Goal: Information Seeking & Learning: Learn about a topic

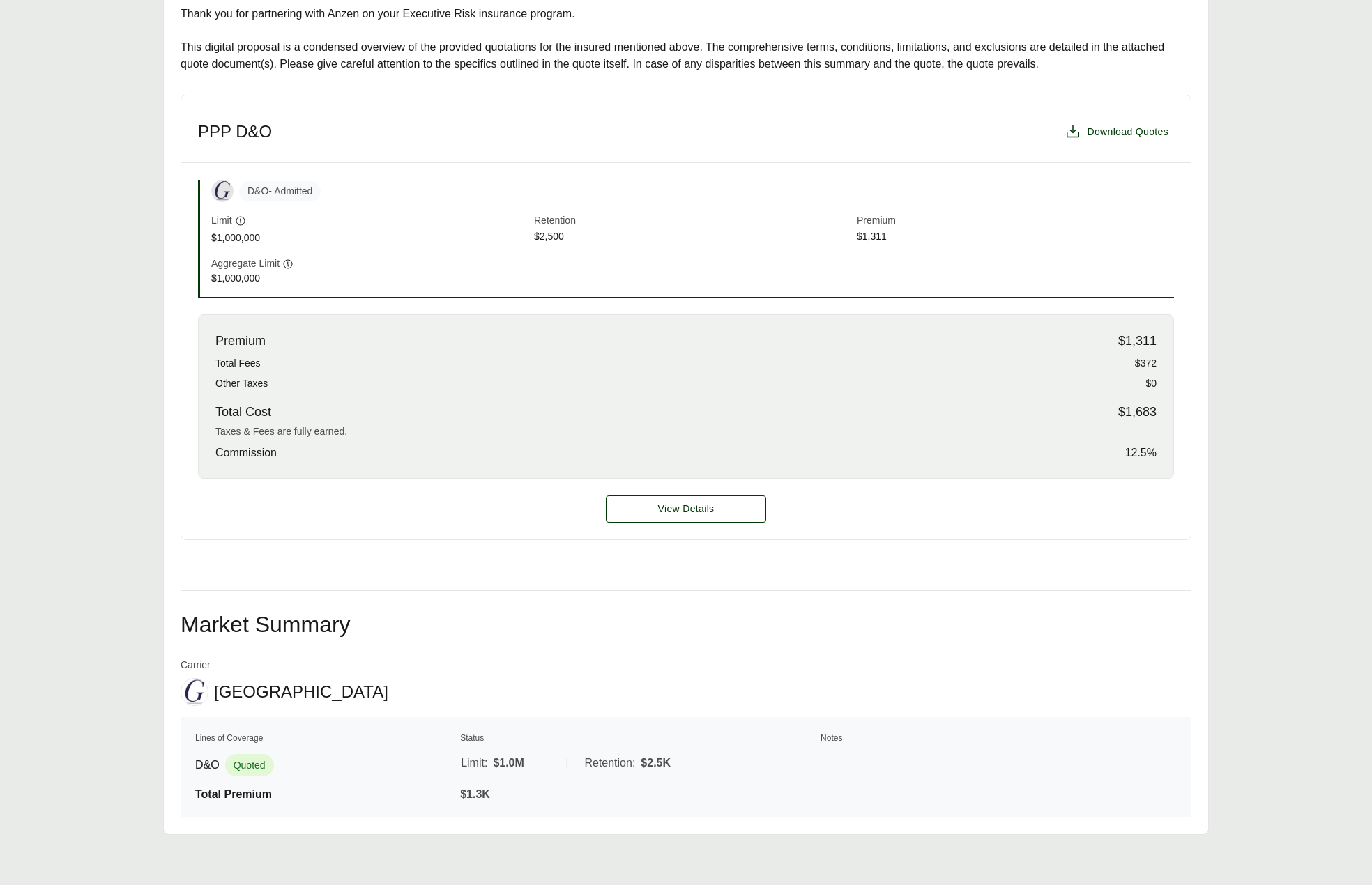
scroll to position [313, 0]
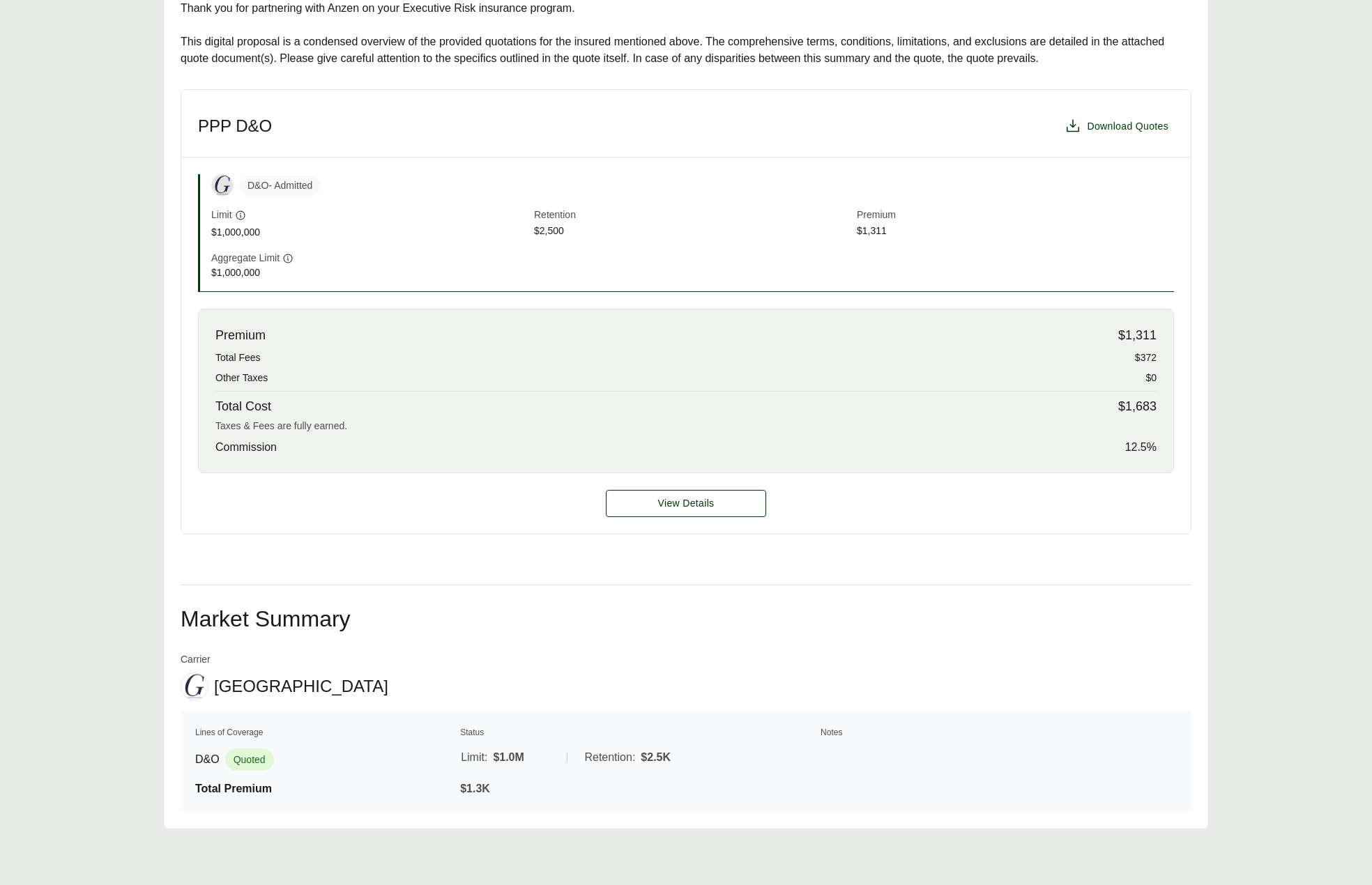
click at [588, 388] on div "Premium $1,311 Total Fees $372 Other Taxes $0 Total Cost $1,683 Taxes & Fees ar…" at bounding box center [685, 391] width 976 height 165
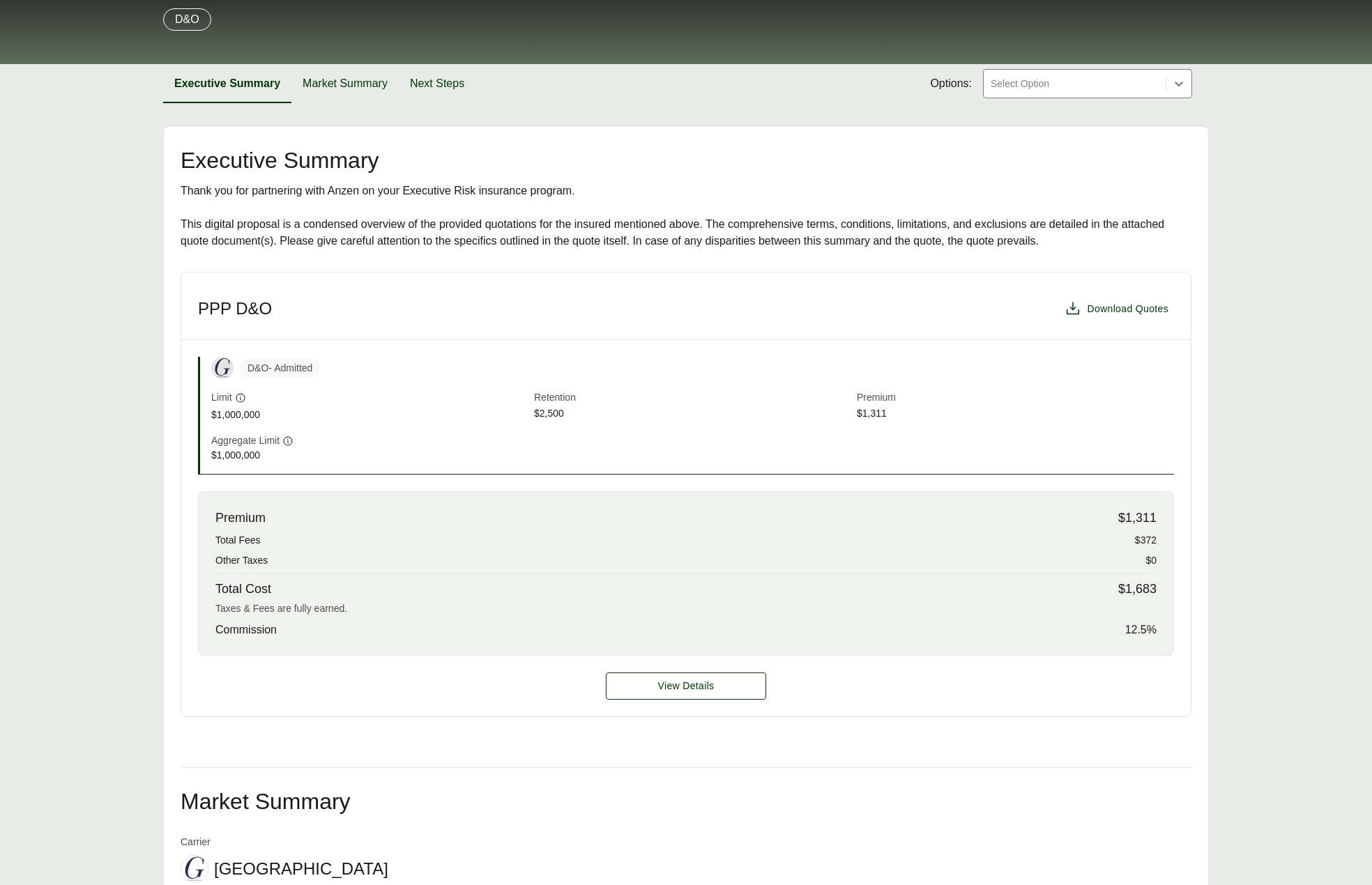
scroll to position [0, 0]
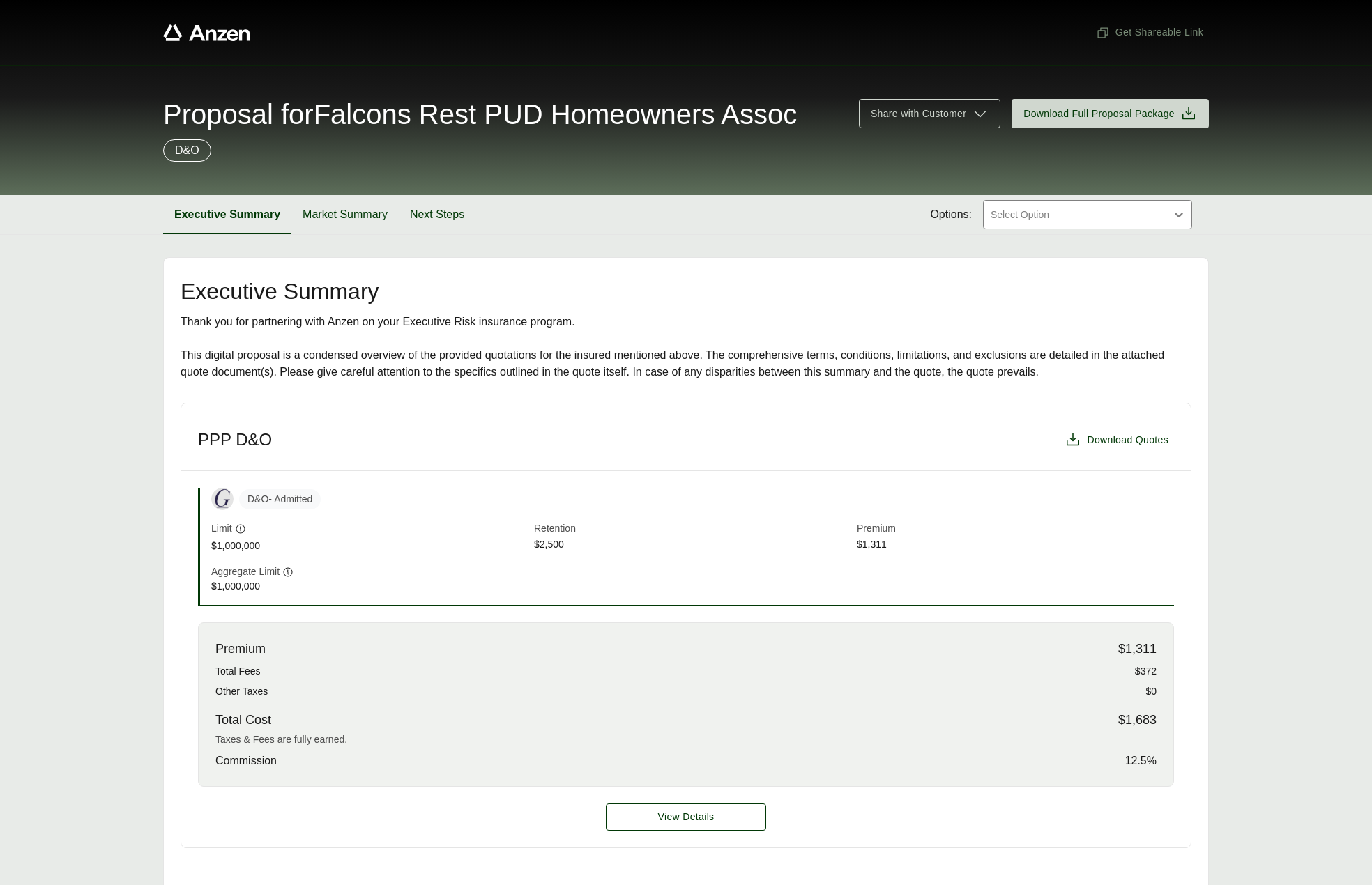
click at [429, 311] on div "Executive Summary Thank you for partnering with Anzen on your Executive Risk in…" at bounding box center [686, 330] width 1011 height 100
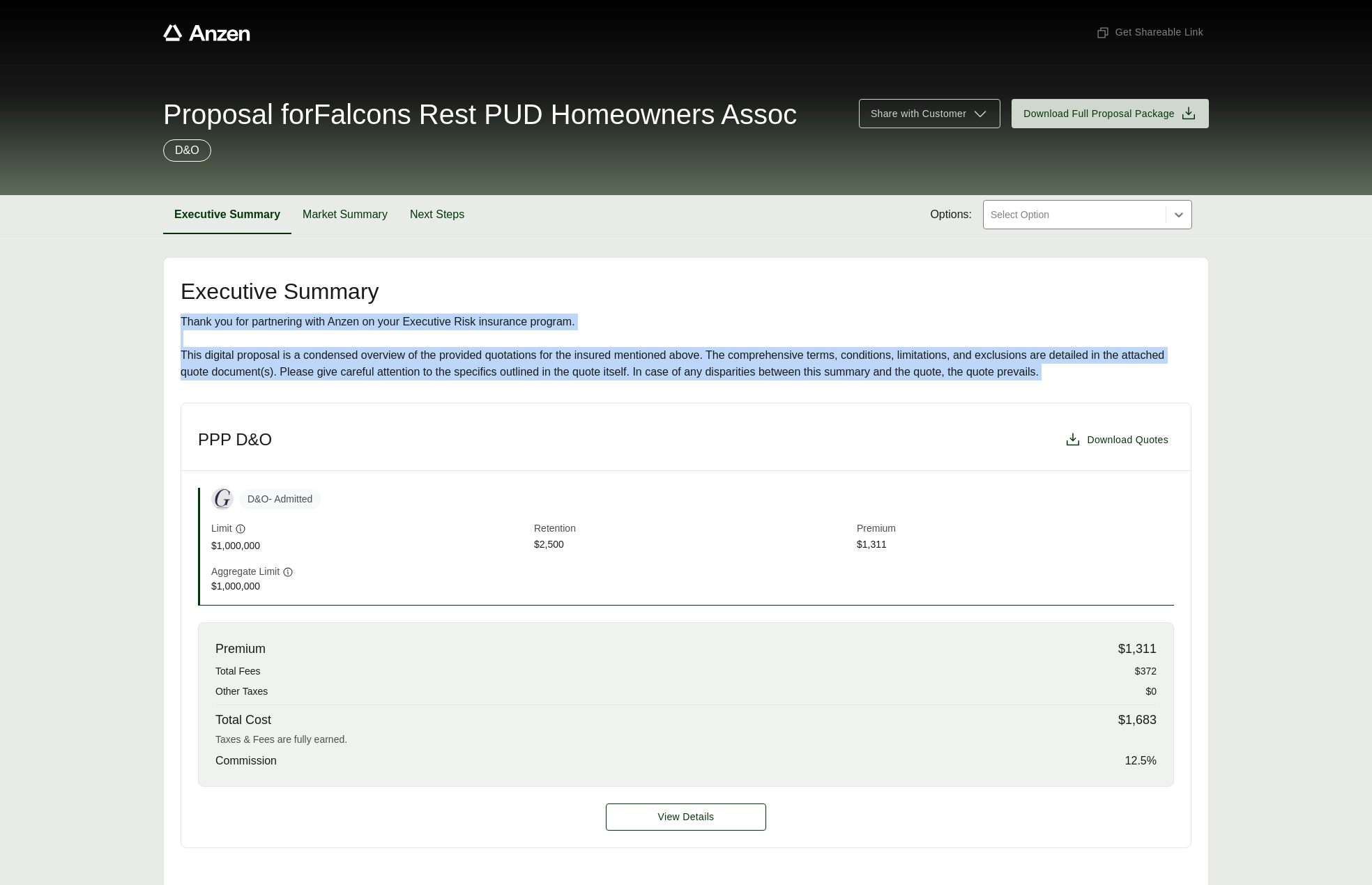
drag, startPoint x: 429, startPoint y: 311, endPoint x: 454, endPoint y: 370, distance: 64.1
click at [454, 370] on div "Executive Summary Thank you for partnering with Anzen on your Executive Risk in…" at bounding box center [686, 330] width 1011 height 100
click at [454, 370] on div "Thank you for partnering with Anzen on your Executive Risk insurance program. T…" at bounding box center [686, 346] width 1011 height 67
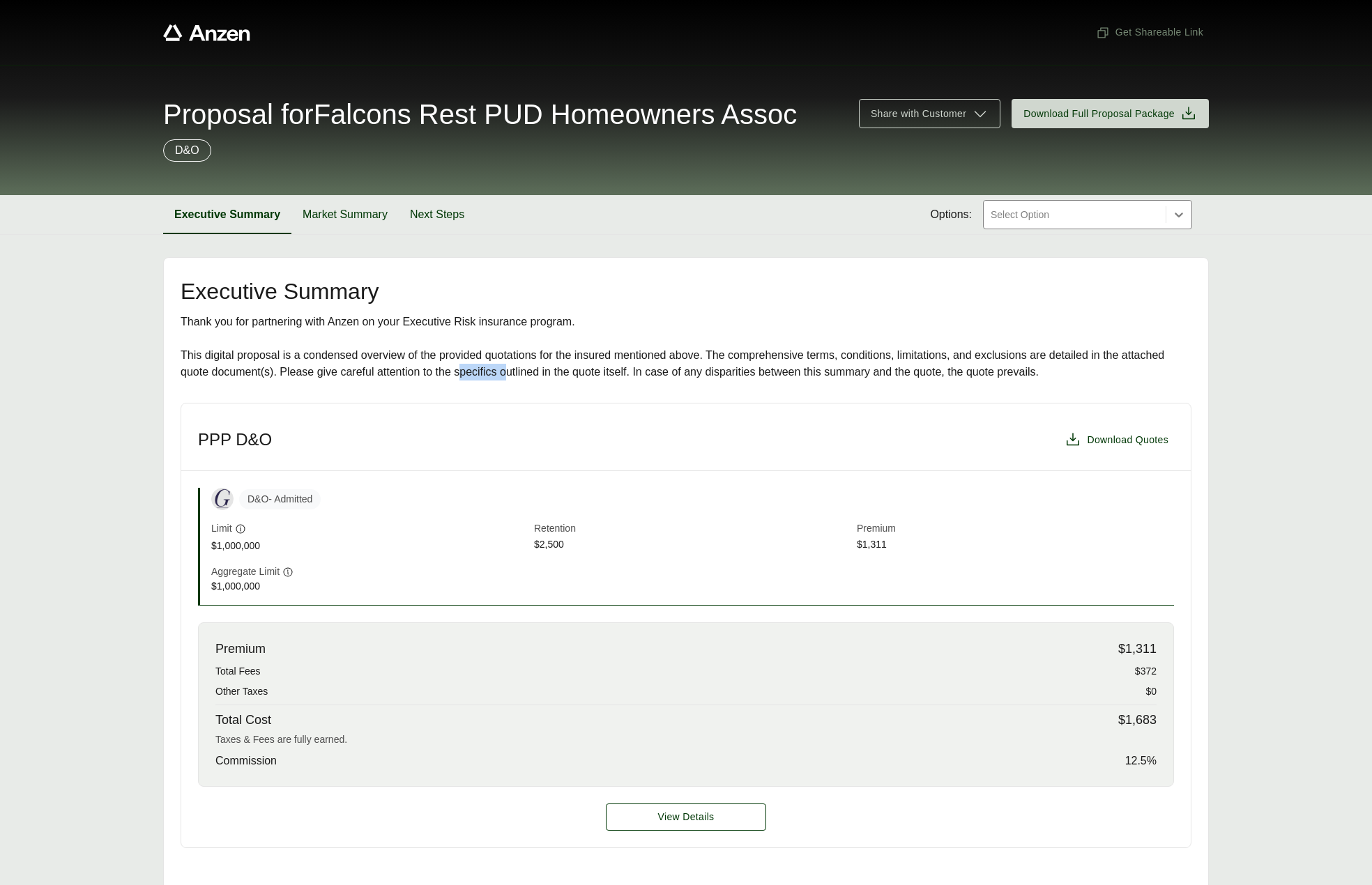
click at [454, 370] on div "Thank you for partnering with Anzen on your Executive Risk insurance program. T…" at bounding box center [686, 346] width 1011 height 67
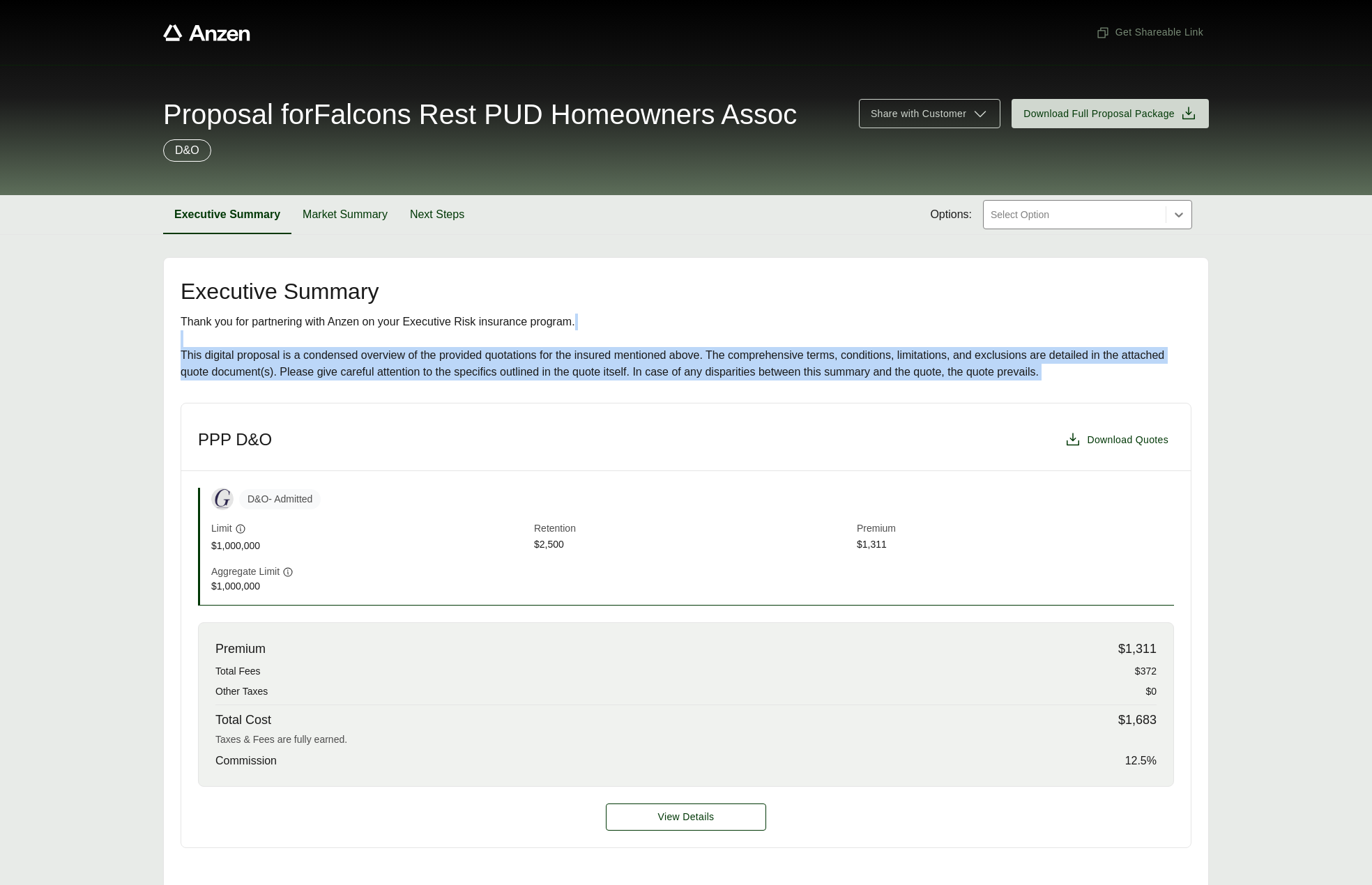
drag, startPoint x: 454, startPoint y: 370, endPoint x: 458, endPoint y: 329, distance: 41.2
click at [458, 332] on div "Thank you for partnering with Anzen on your Executive Risk insurance program. T…" at bounding box center [686, 346] width 1011 height 67
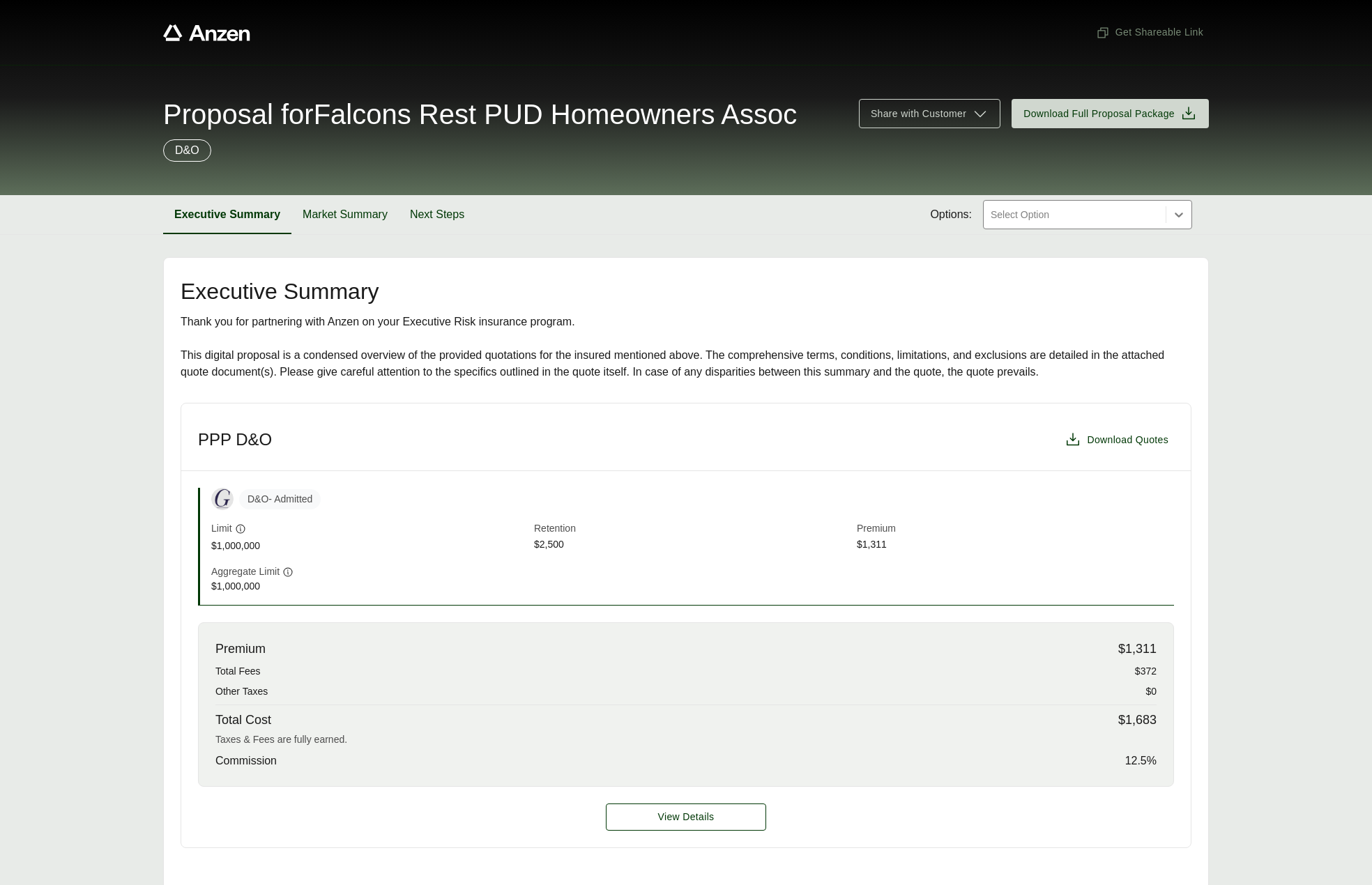
click at [458, 329] on div "Thank you for partnering with Anzen on your Executive Risk insurance program. T…" at bounding box center [686, 346] width 1011 height 67
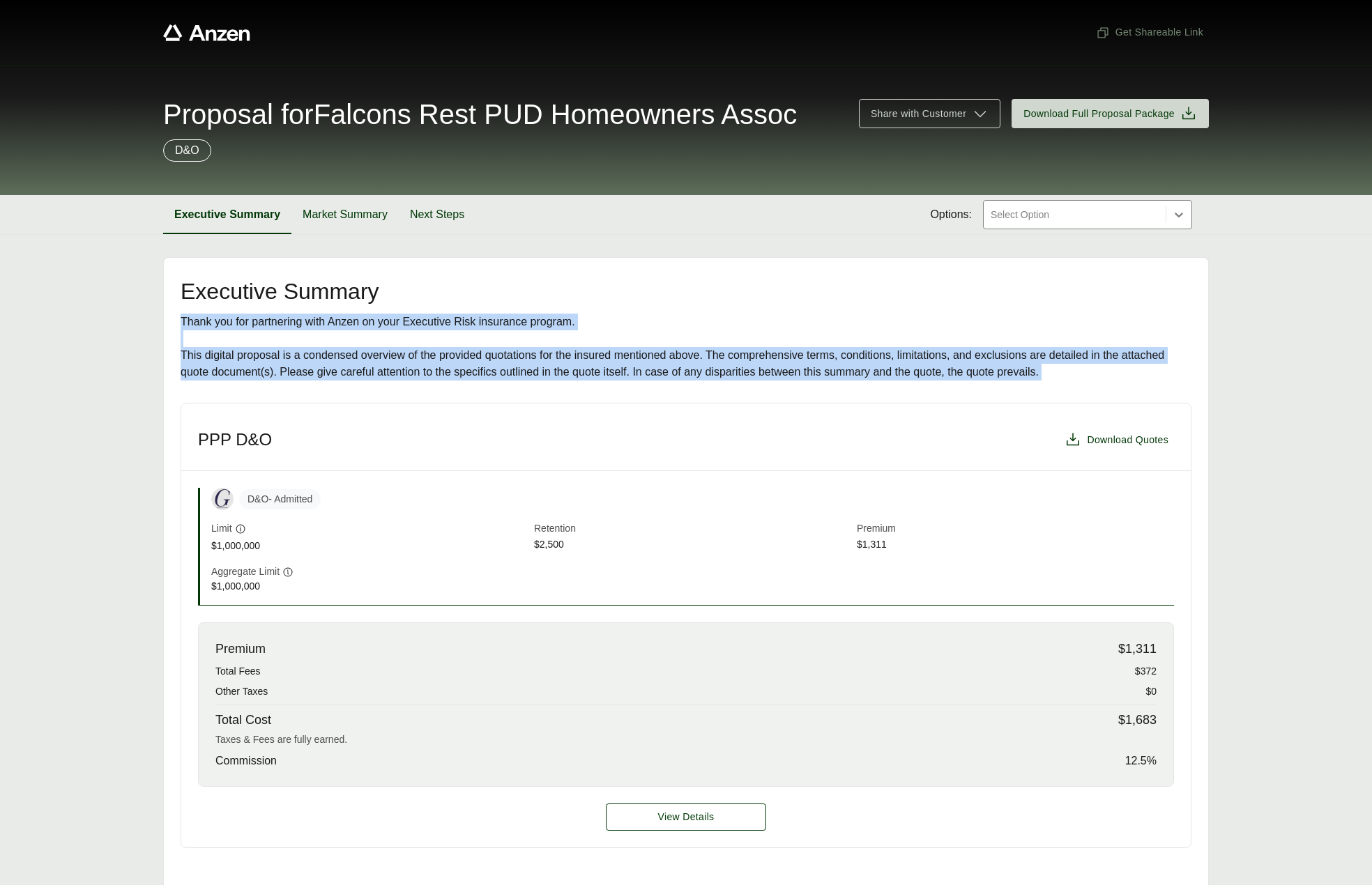
drag, startPoint x: 458, startPoint y: 329, endPoint x: 460, endPoint y: 356, distance: 27.1
click at [460, 356] on div "Thank you for partnering with Anzen on your Executive Risk insurance program. T…" at bounding box center [686, 346] width 1011 height 67
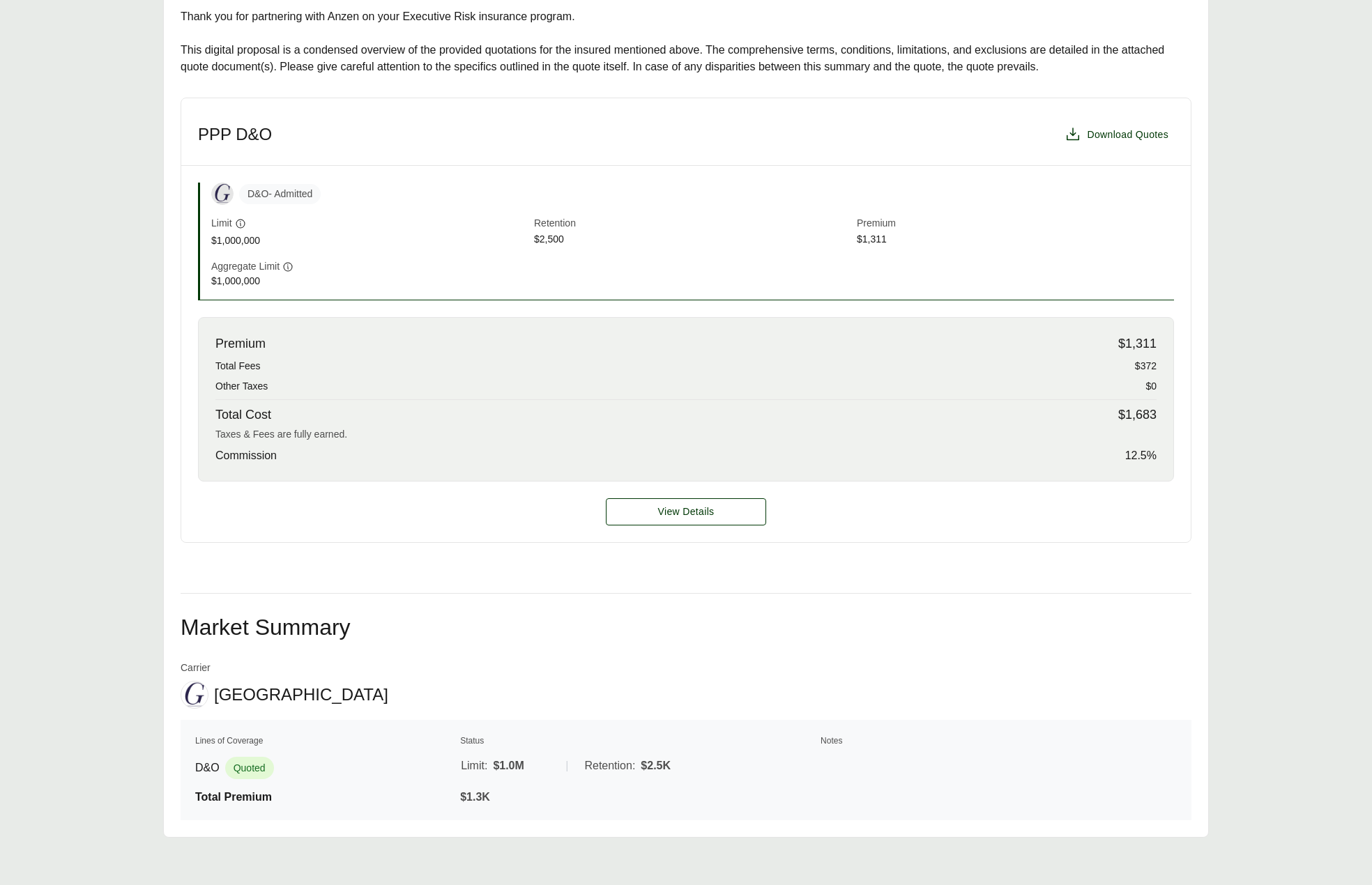
scroll to position [313, 0]
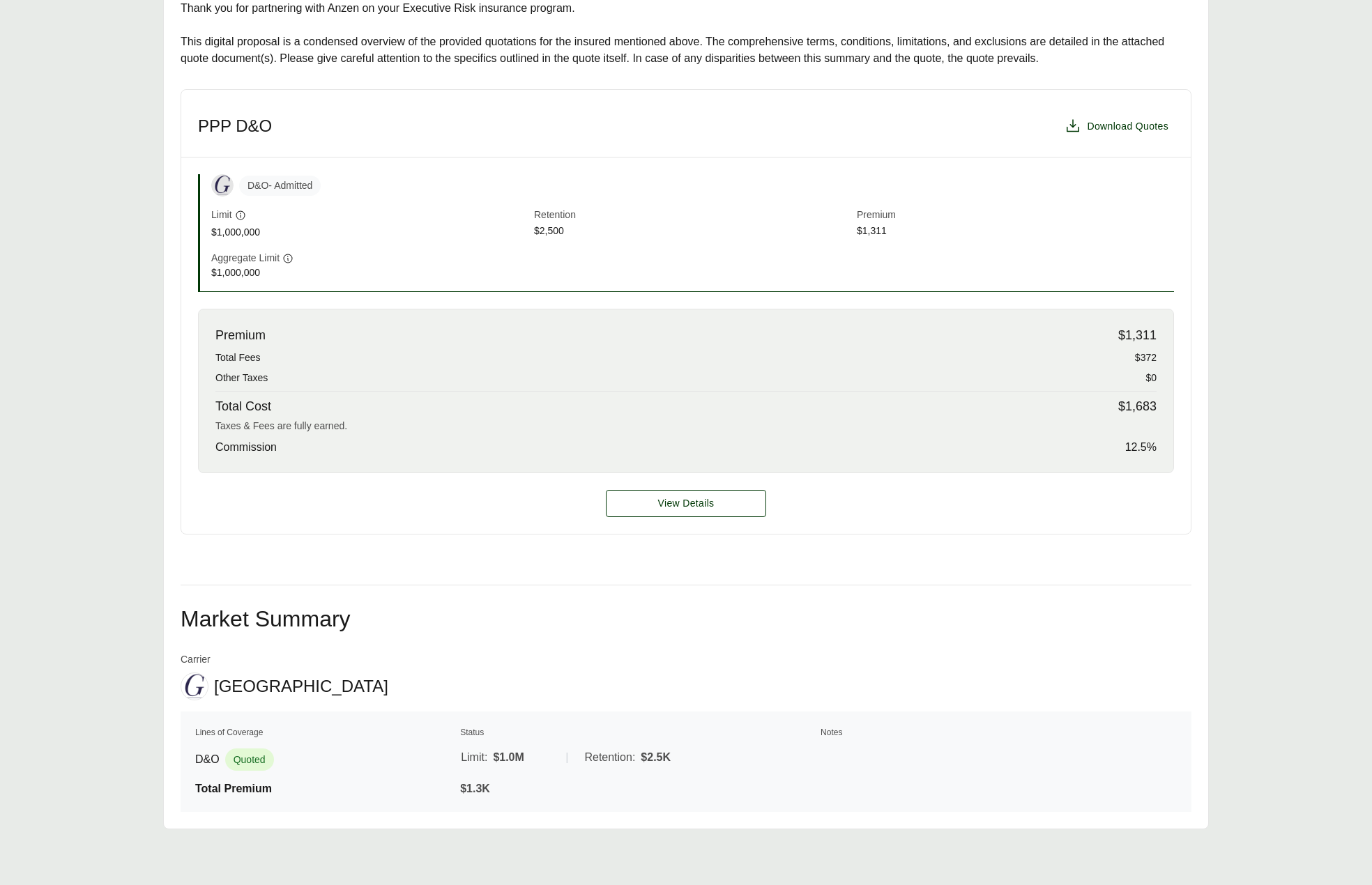
click at [615, 466] on div "Premium $1,311 Total Fees $372 Other Taxes $0 Total Cost $1,683 Taxes & Fees ar…" at bounding box center [685, 391] width 976 height 165
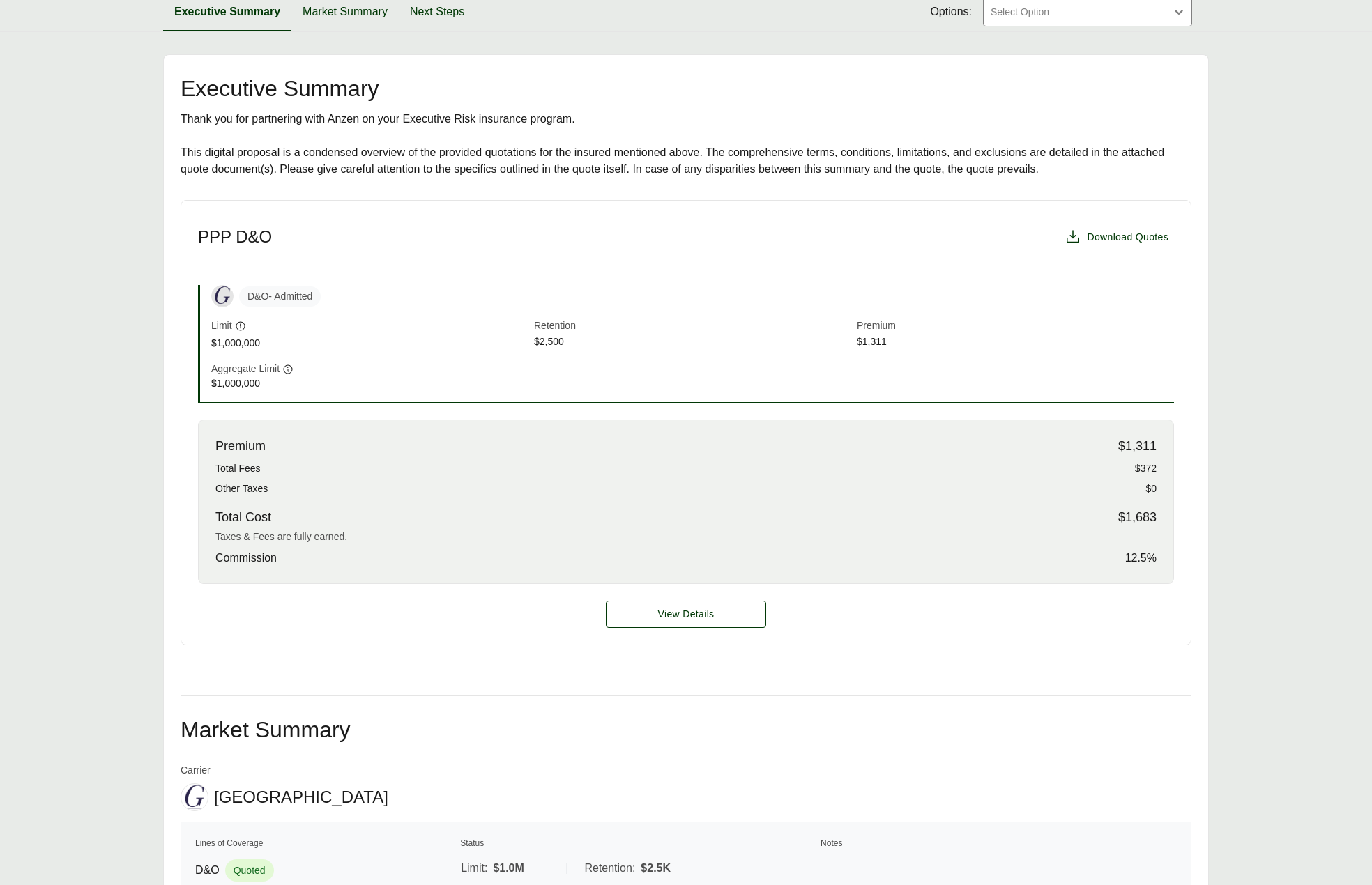
scroll to position [209, 0]
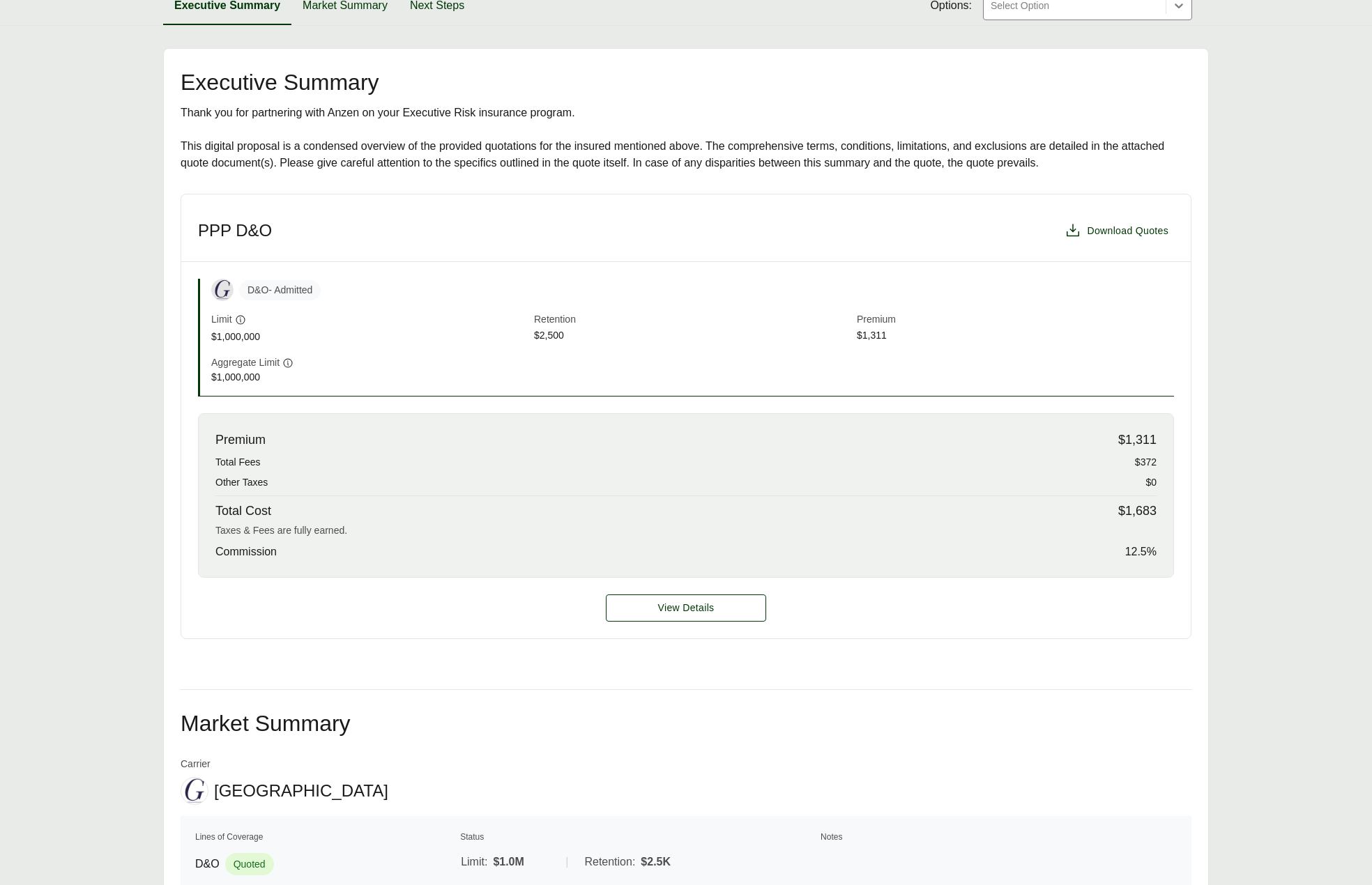
click at [601, 307] on div "D&O - Admitted Limit $1,000,000 Retention $2,500 Premium $1,311" at bounding box center [693, 311] width 963 height 65
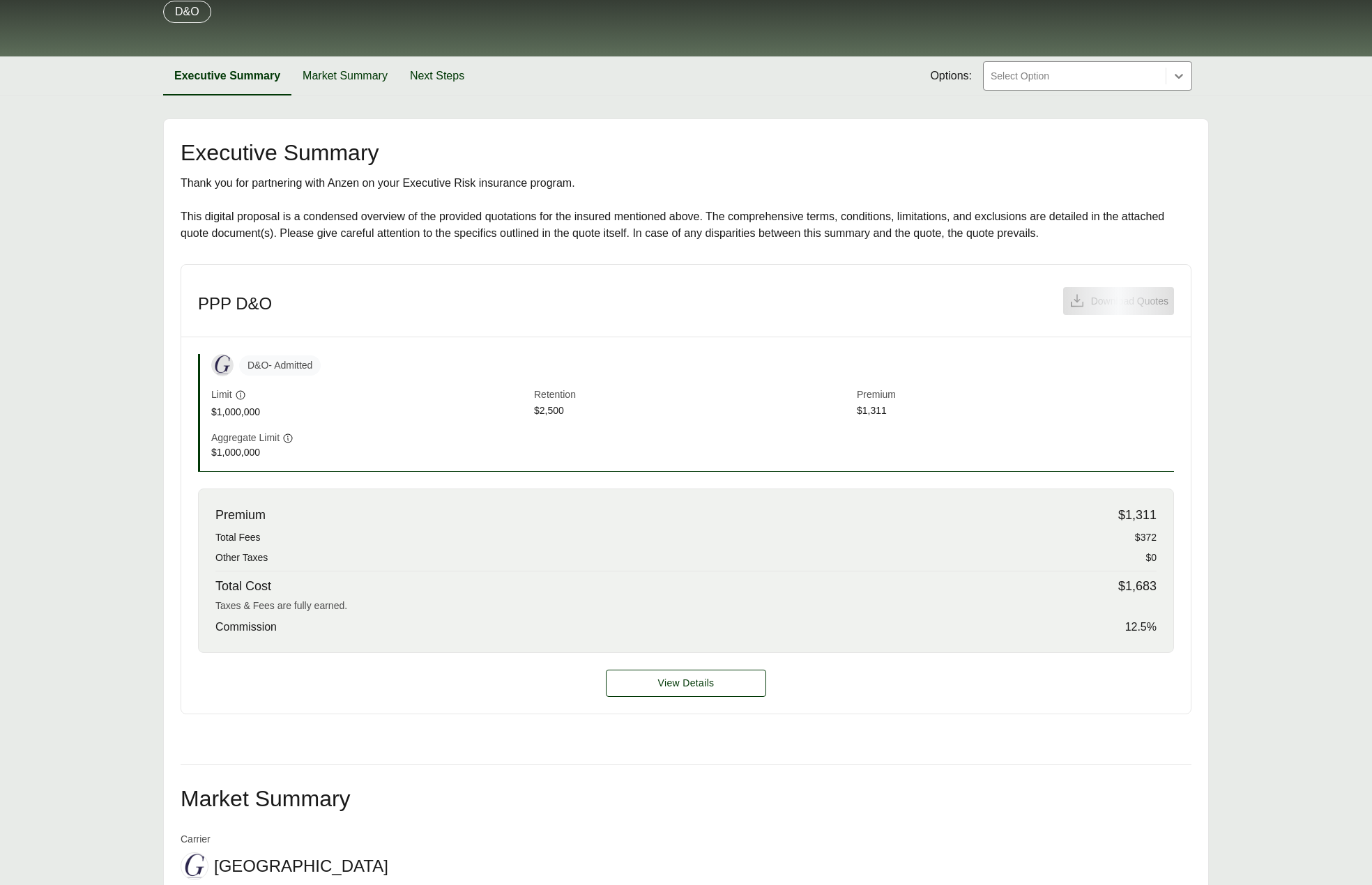
scroll to position [139, 0]
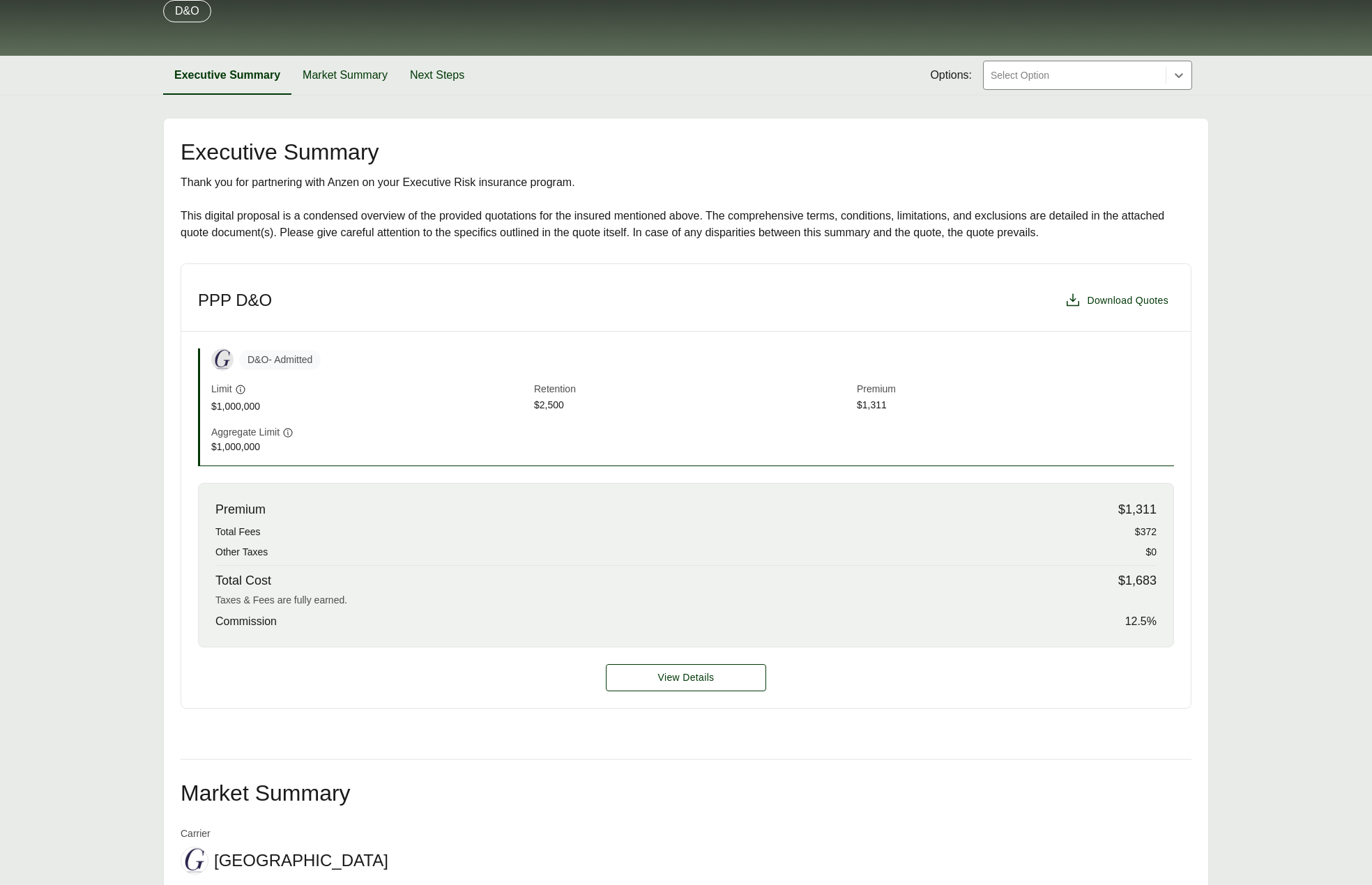
click at [80, 601] on main "Executive Summary Thank you for partnering with Anzen on your Executive Risk in…" at bounding box center [686, 561] width 1372 height 886
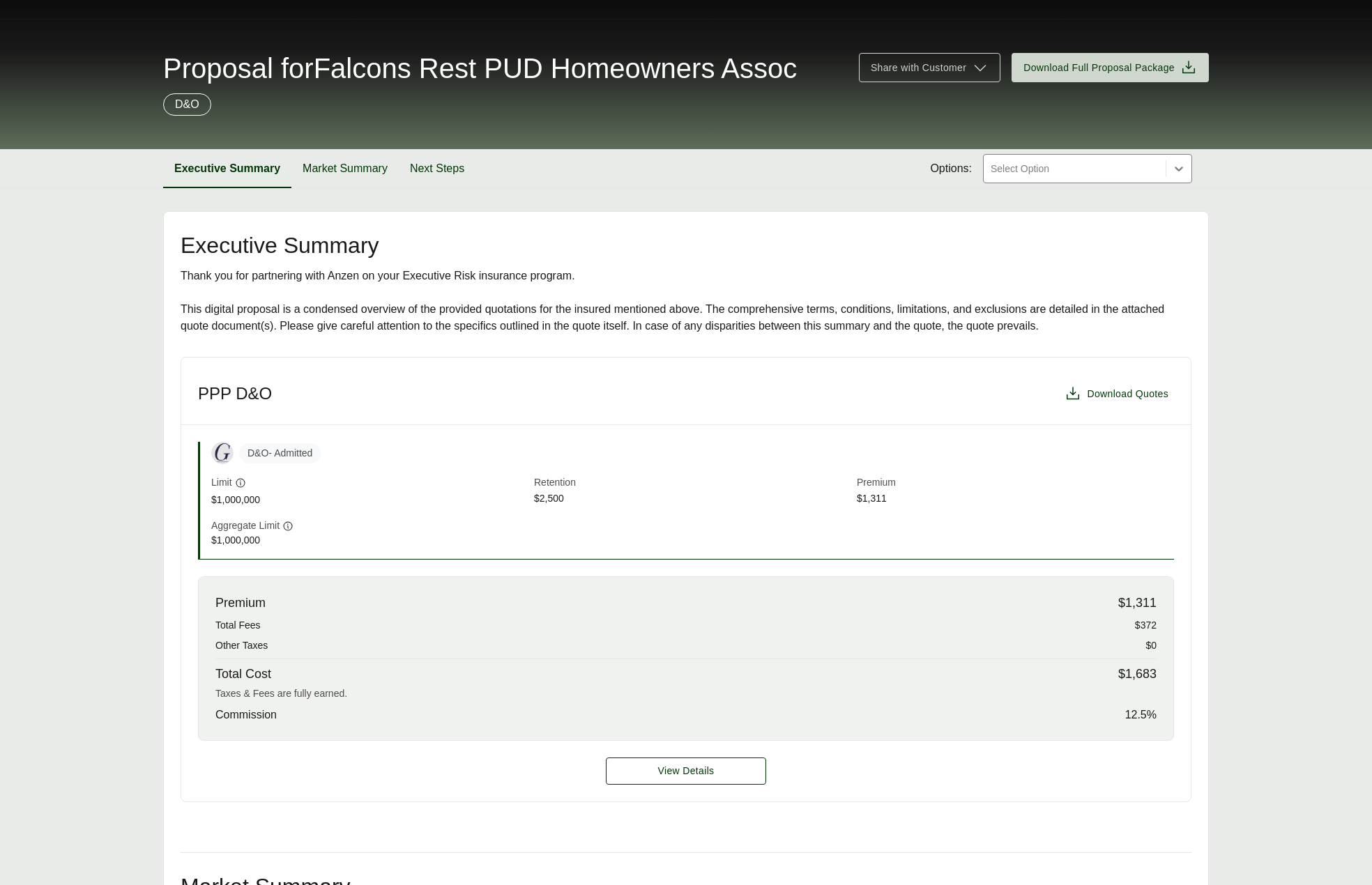
scroll to position [0, 0]
